Goal: Navigation & Orientation: Go to known website

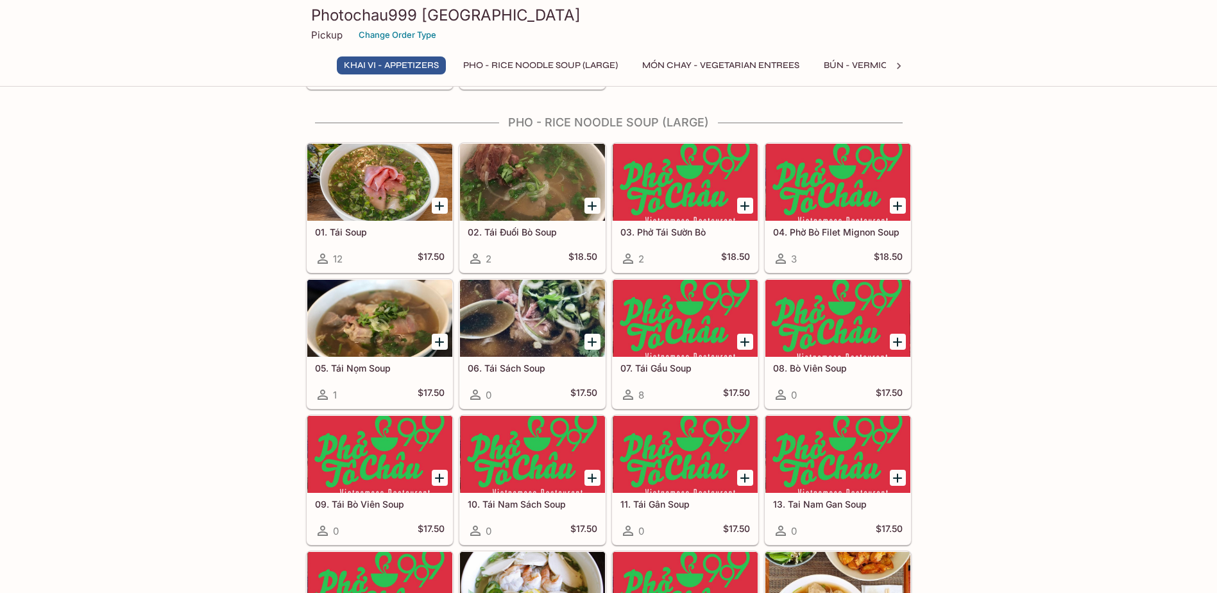
scroll to position [449, 0]
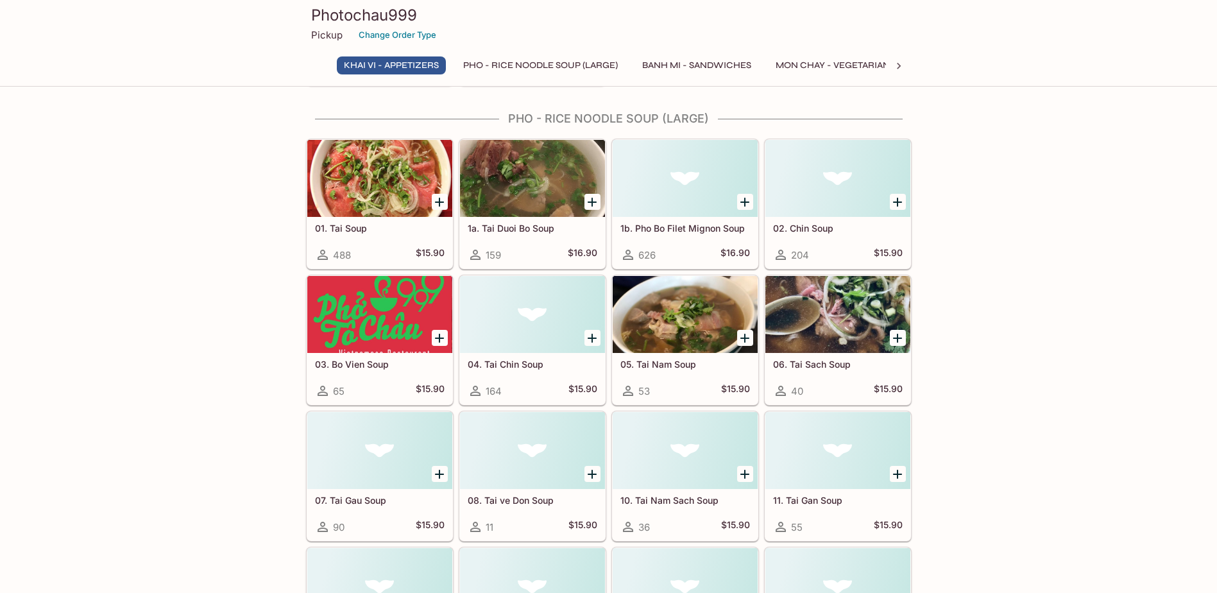
scroll to position [321, 0]
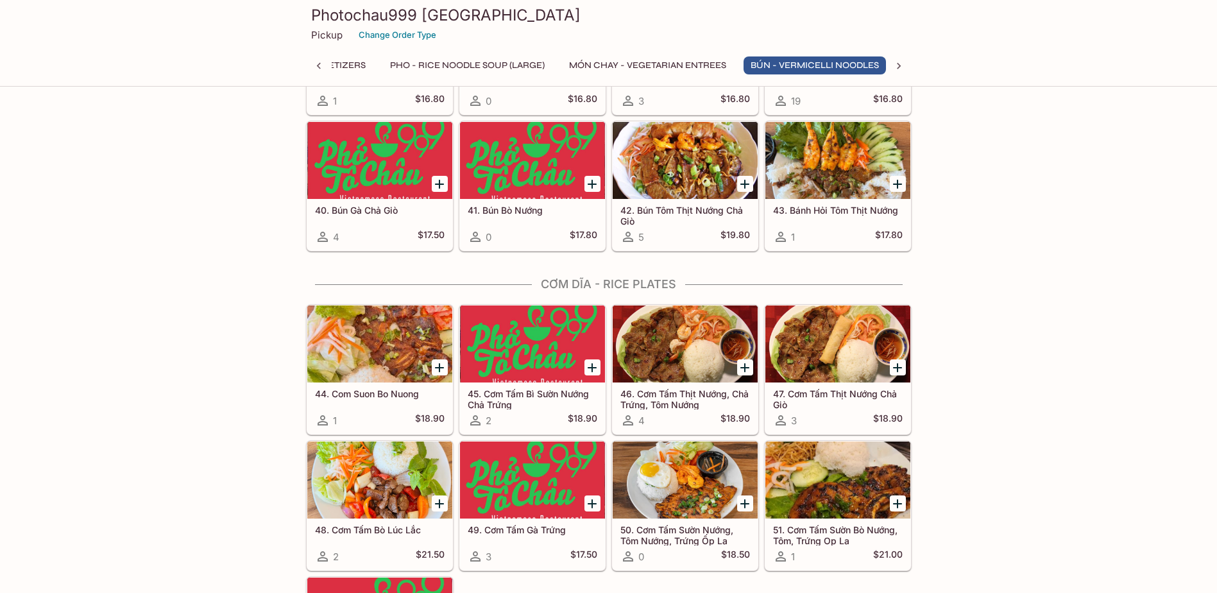
scroll to position [0, 79]
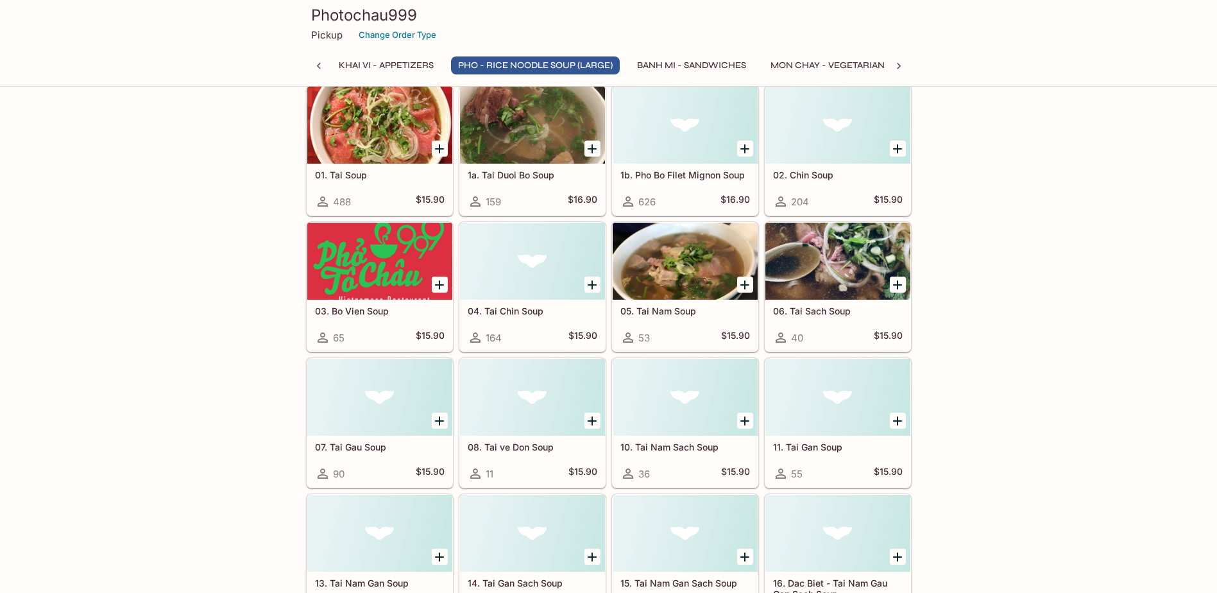
scroll to position [513, 0]
